Goal: Navigation & Orientation: Find specific page/section

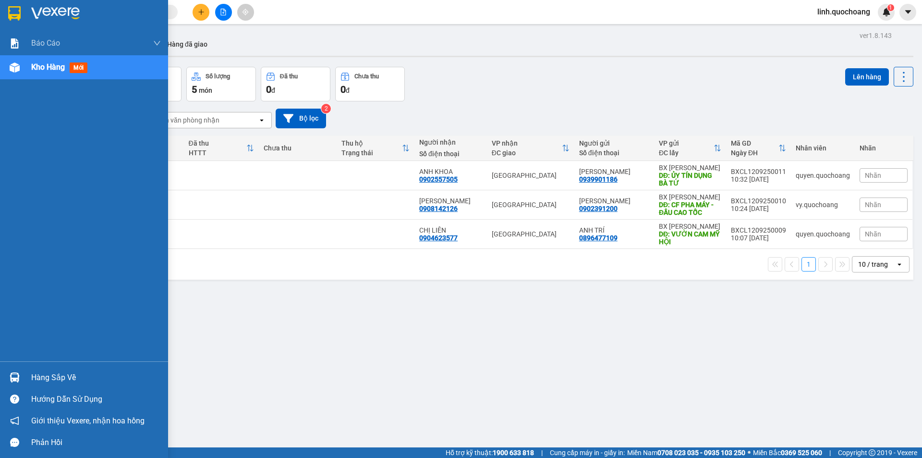
click at [41, 70] on span "Kho hàng" at bounding box center [48, 66] width 34 height 9
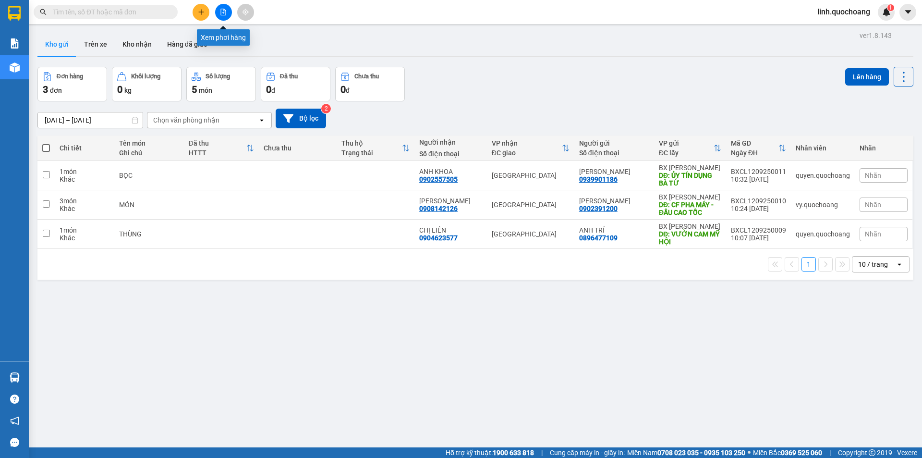
click at [219, 9] on button at bounding box center [223, 12] width 17 height 17
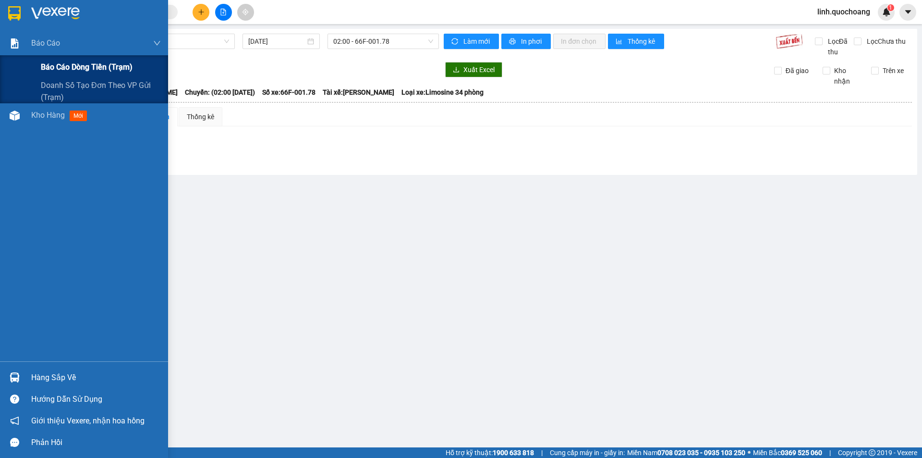
click at [63, 75] on div "Báo cáo dòng tiền (trạm)" at bounding box center [101, 67] width 120 height 24
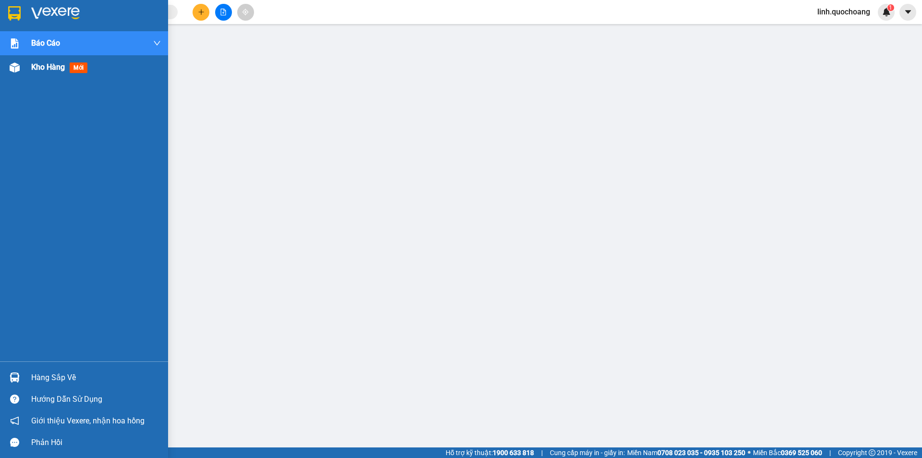
click at [58, 71] on span "Kho hàng" at bounding box center [48, 66] width 34 height 9
